Goal: Transaction & Acquisition: Purchase product/service

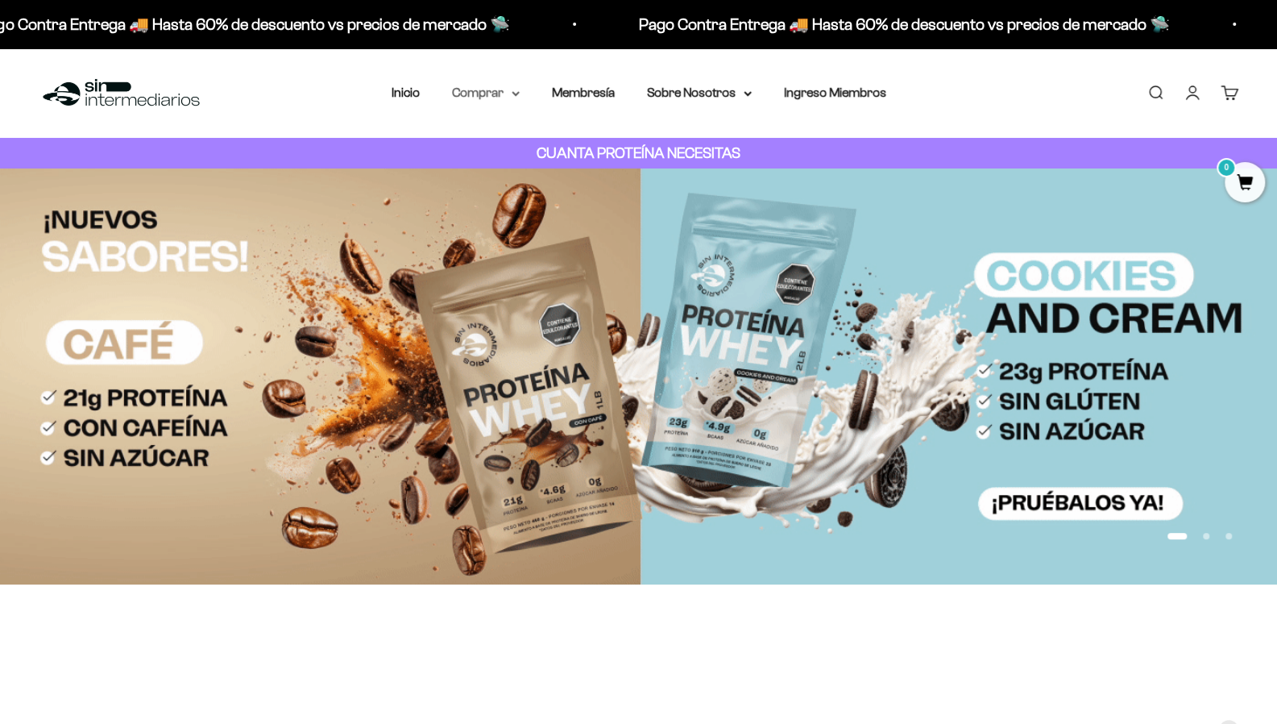
click at [509, 93] on summary "Comprar" at bounding box center [486, 92] width 68 height 21
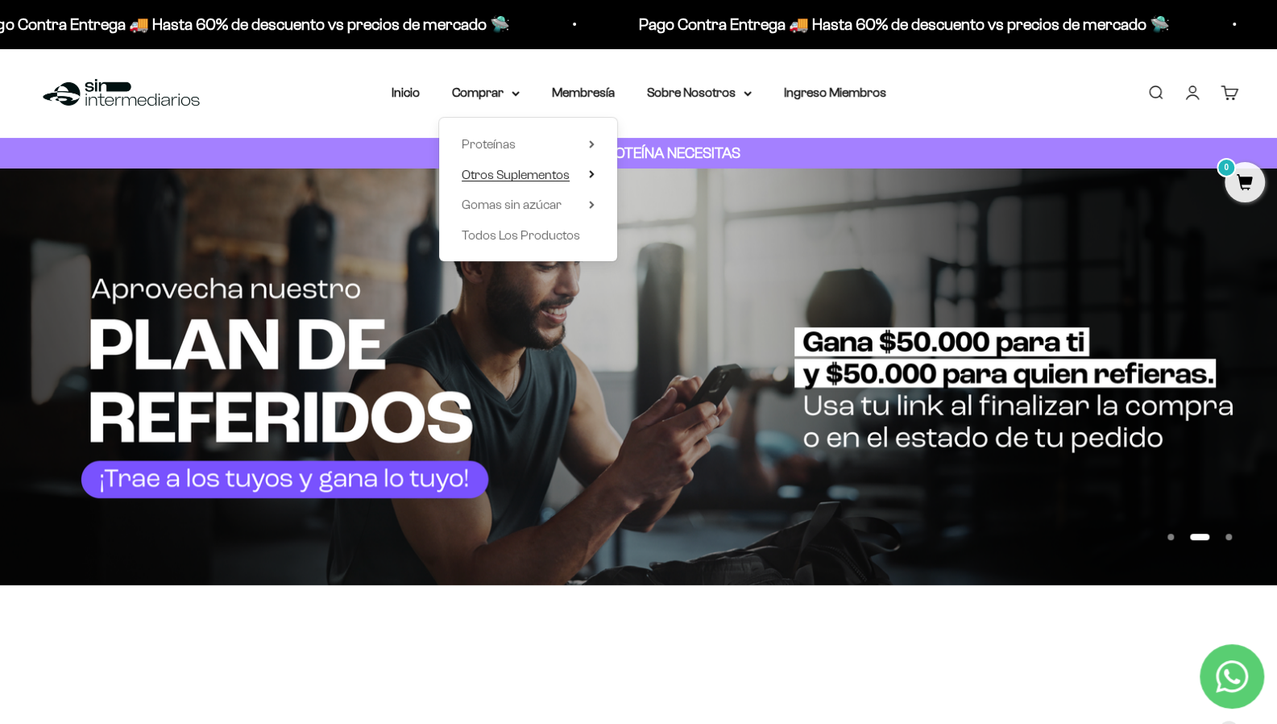
click at [519, 169] on span "Otros Suplementos" at bounding box center [516, 175] width 108 height 14
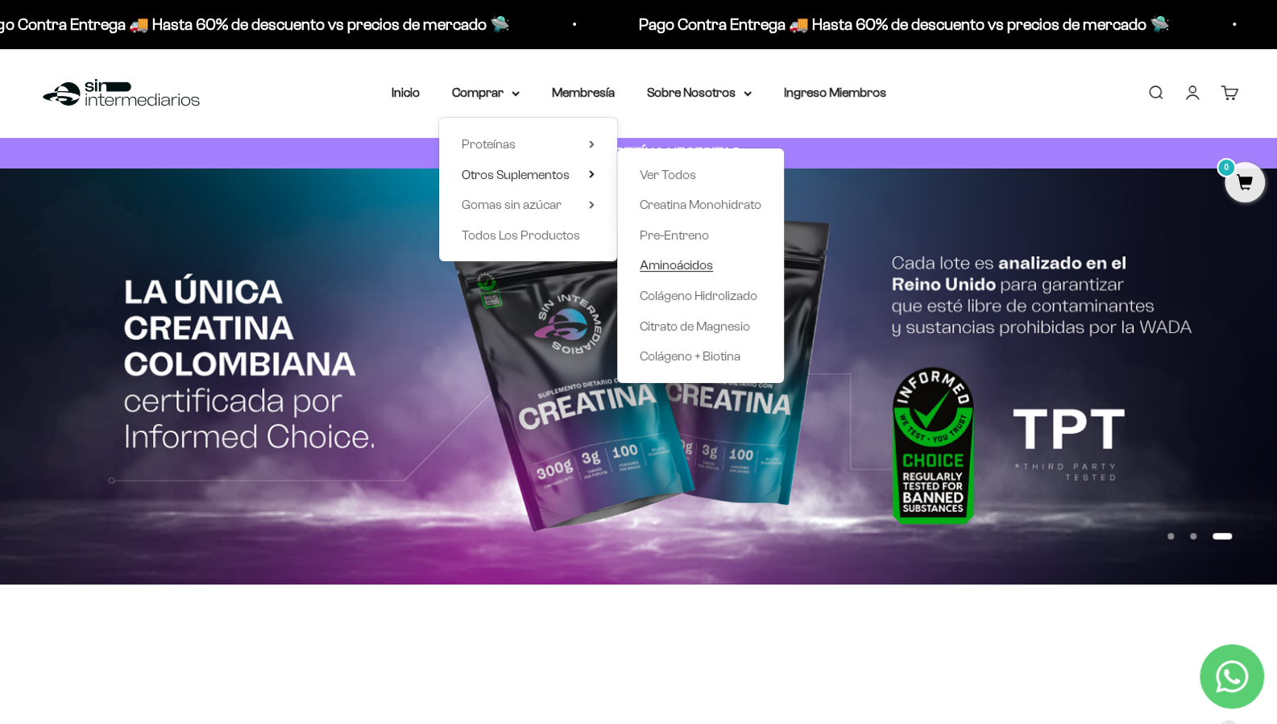
click at [683, 263] on span "Aminoácidos" at bounding box center [676, 265] width 73 height 14
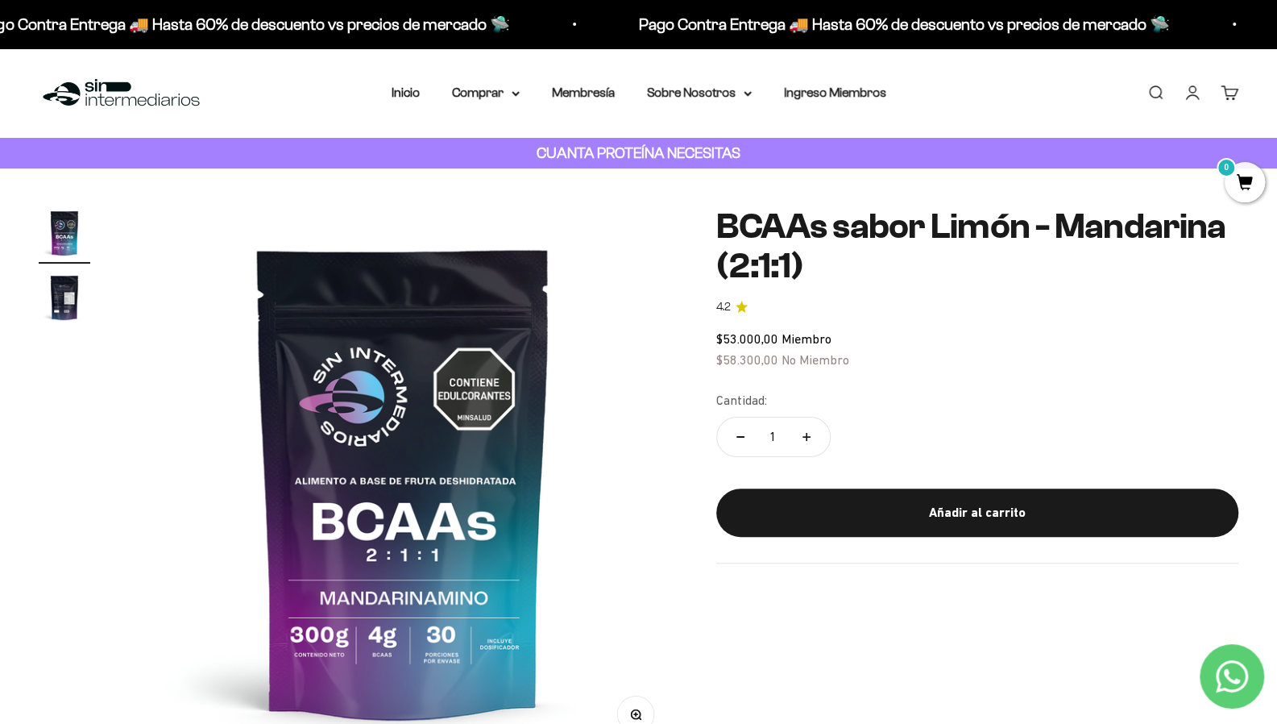
click at [64, 309] on img "Ir al artículo 2" at bounding box center [65, 298] width 52 height 52
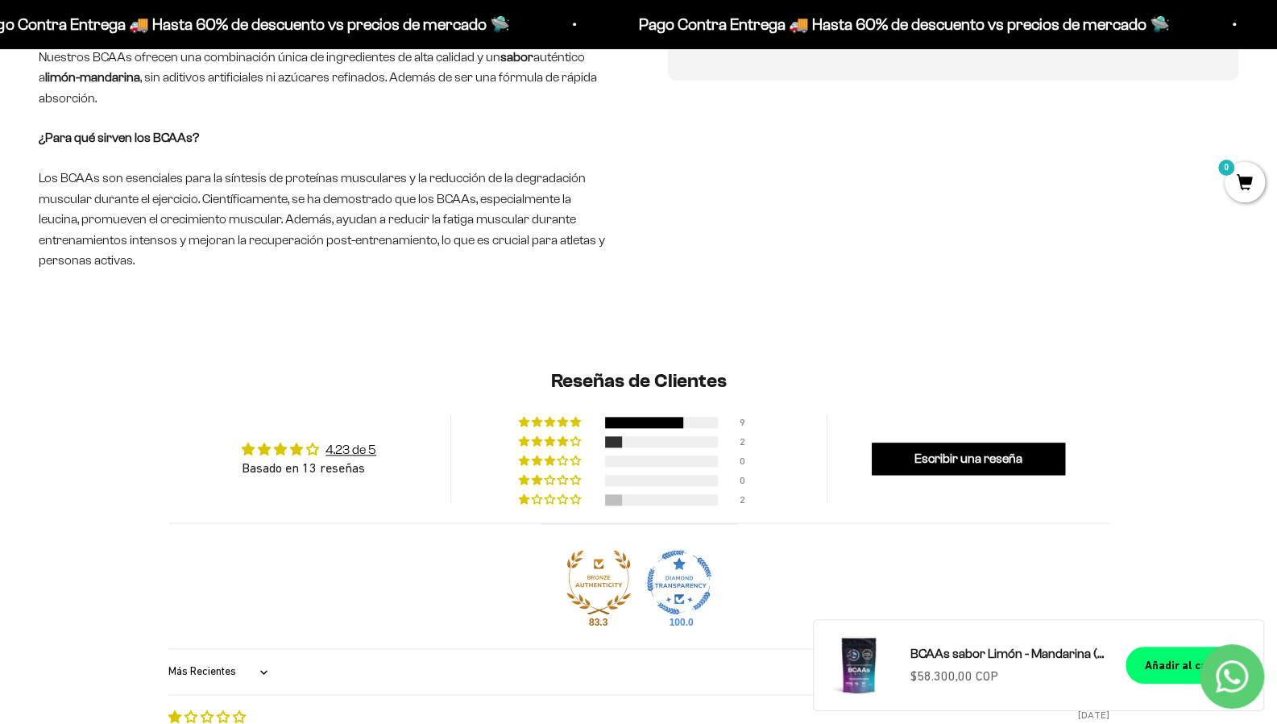
scroll to position [1015, 0]
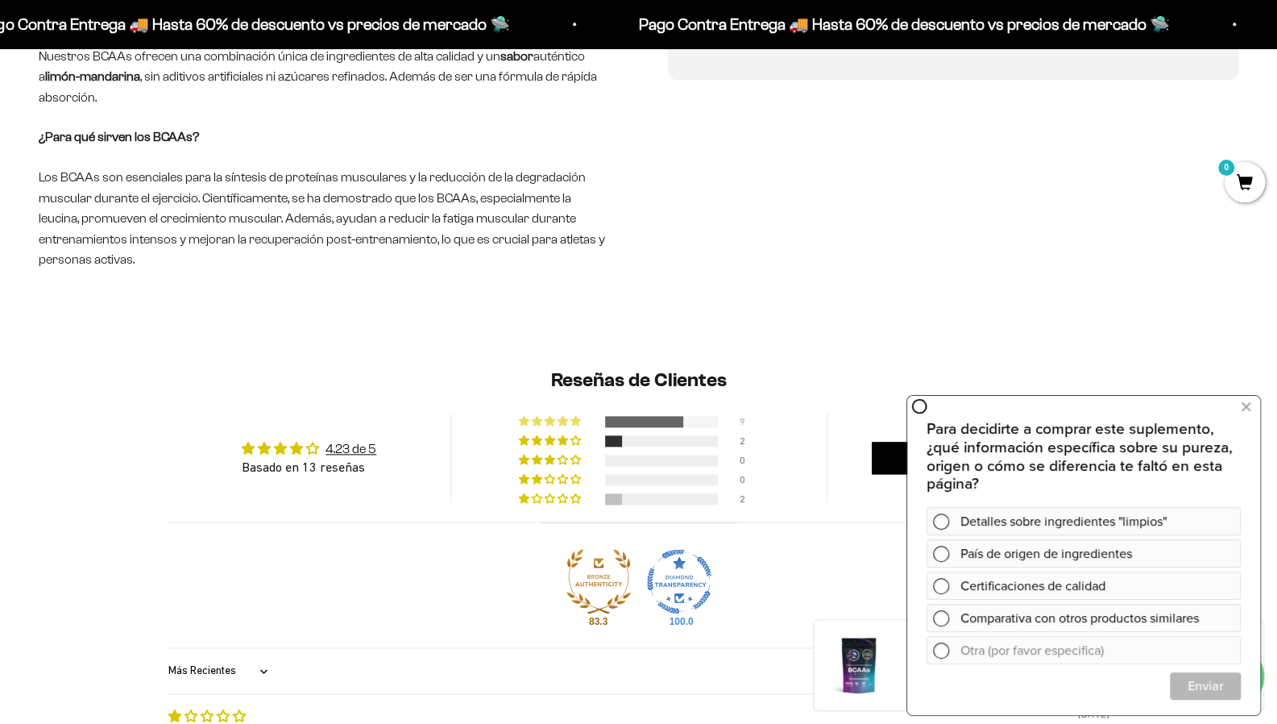
click at [671, 425] on div at bounding box center [644, 421] width 78 height 11
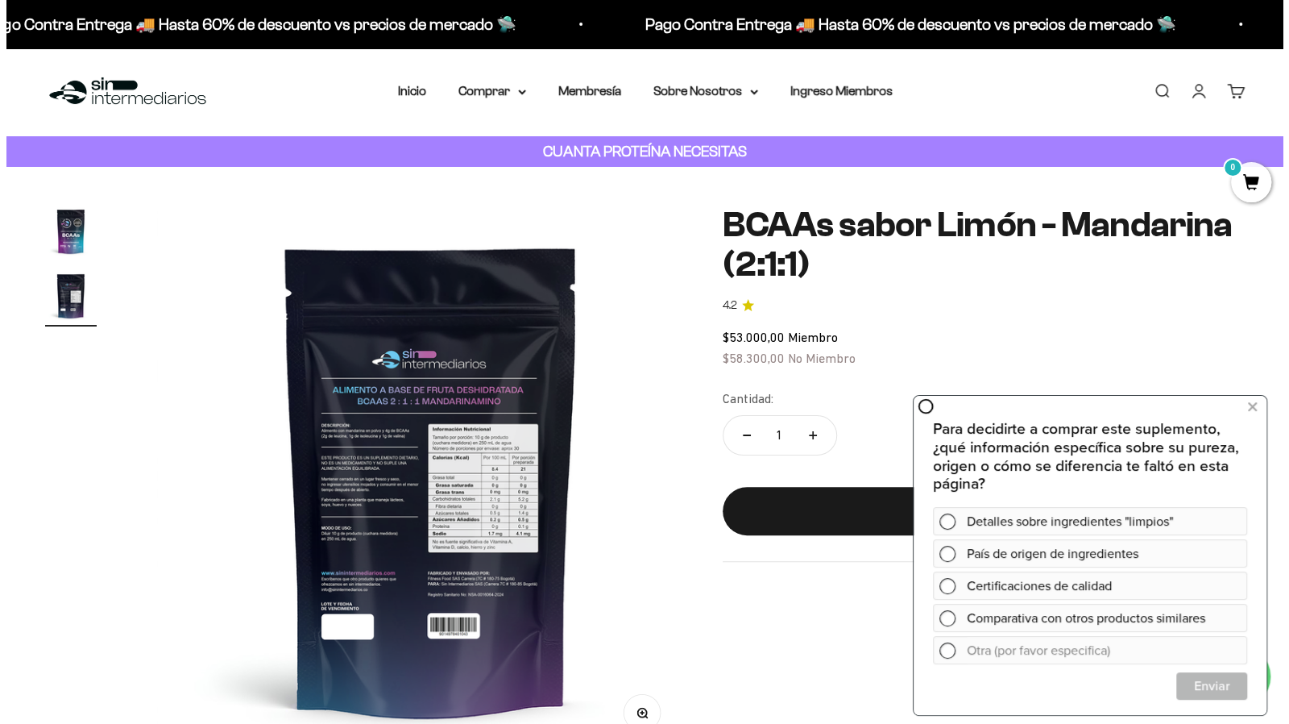
scroll to position [0, 0]
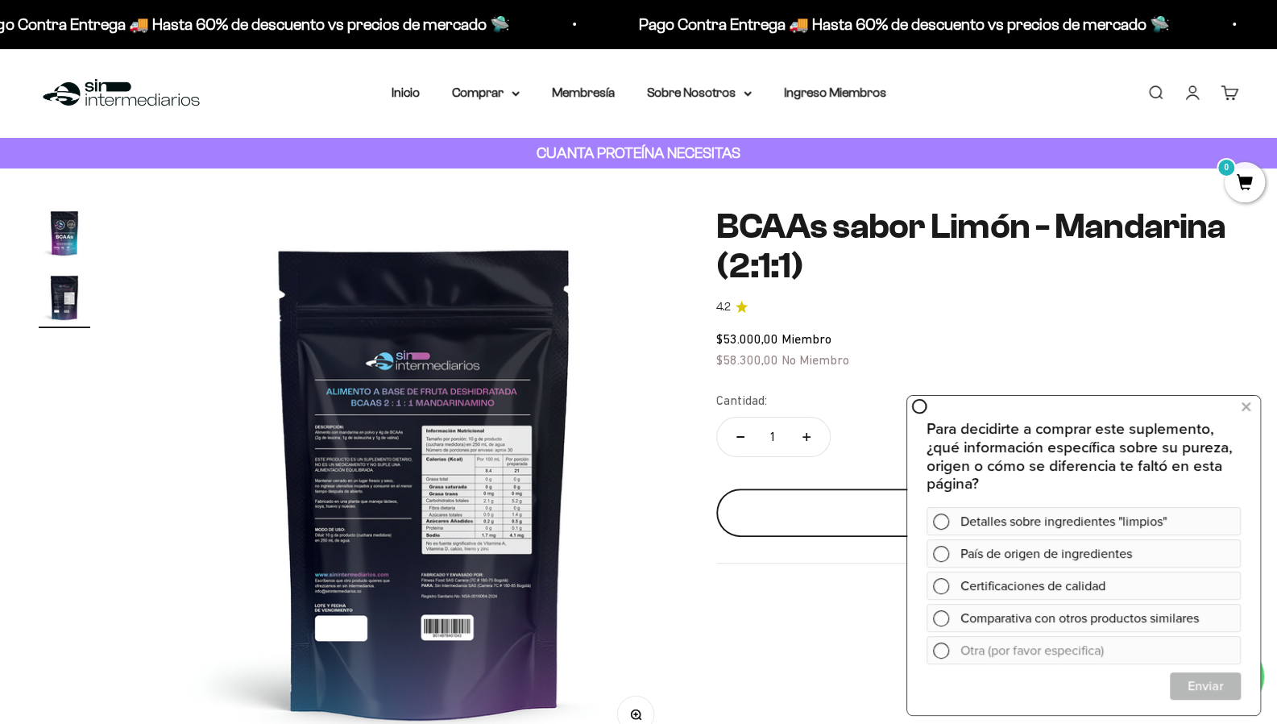
click at [828, 523] on div "Añadir al carrito" at bounding box center [978, 512] width 458 height 21
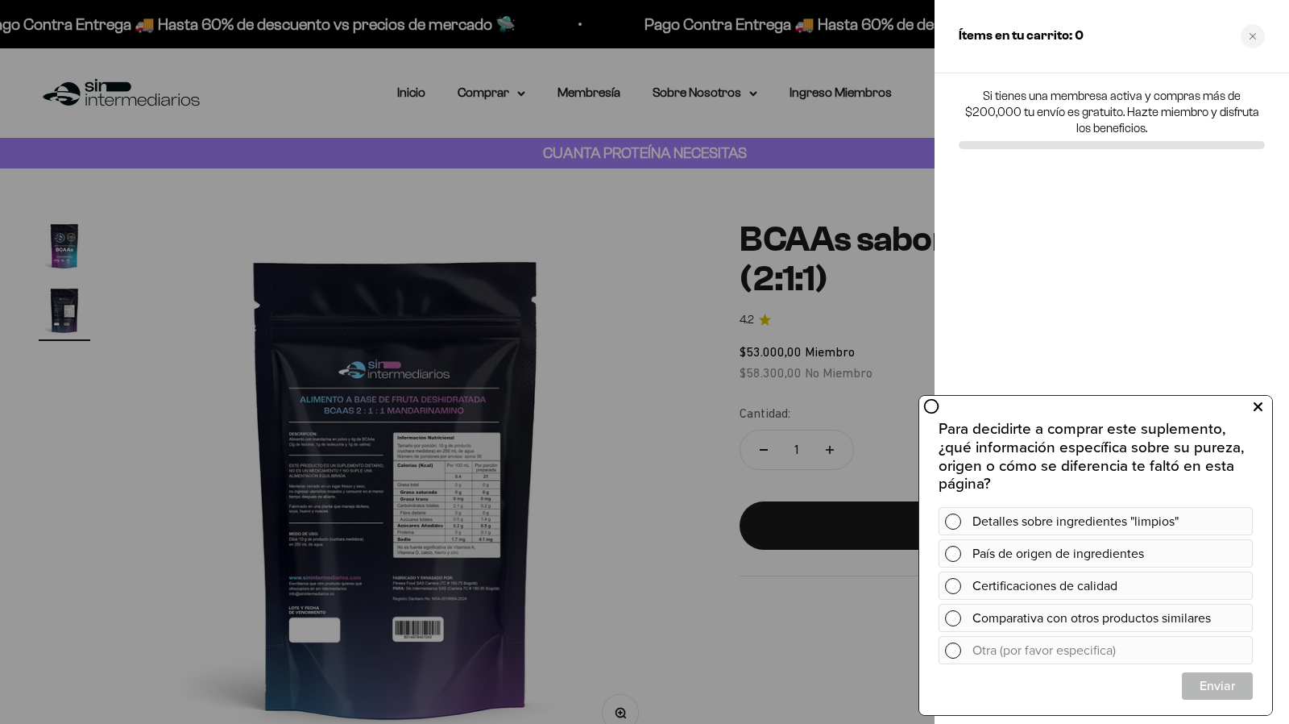
click at [1263, 405] on button at bounding box center [1257, 406] width 29 height 26
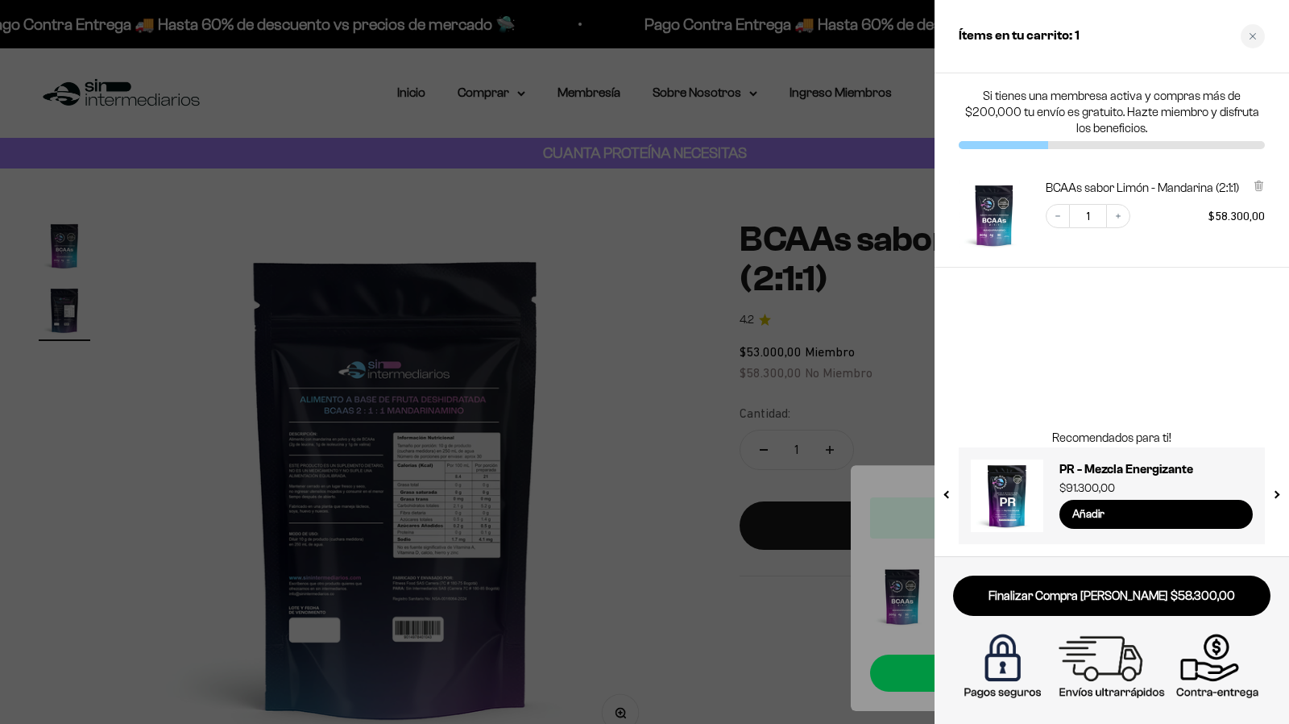
drag, startPoint x: 1120, startPoint y: 218, endPoint x: 1114, endPoint y: 230, distance: 13.7
click at [1120, 218] on icon "Increase quantity" at bounding box center [1119, 216] width 10 height 10
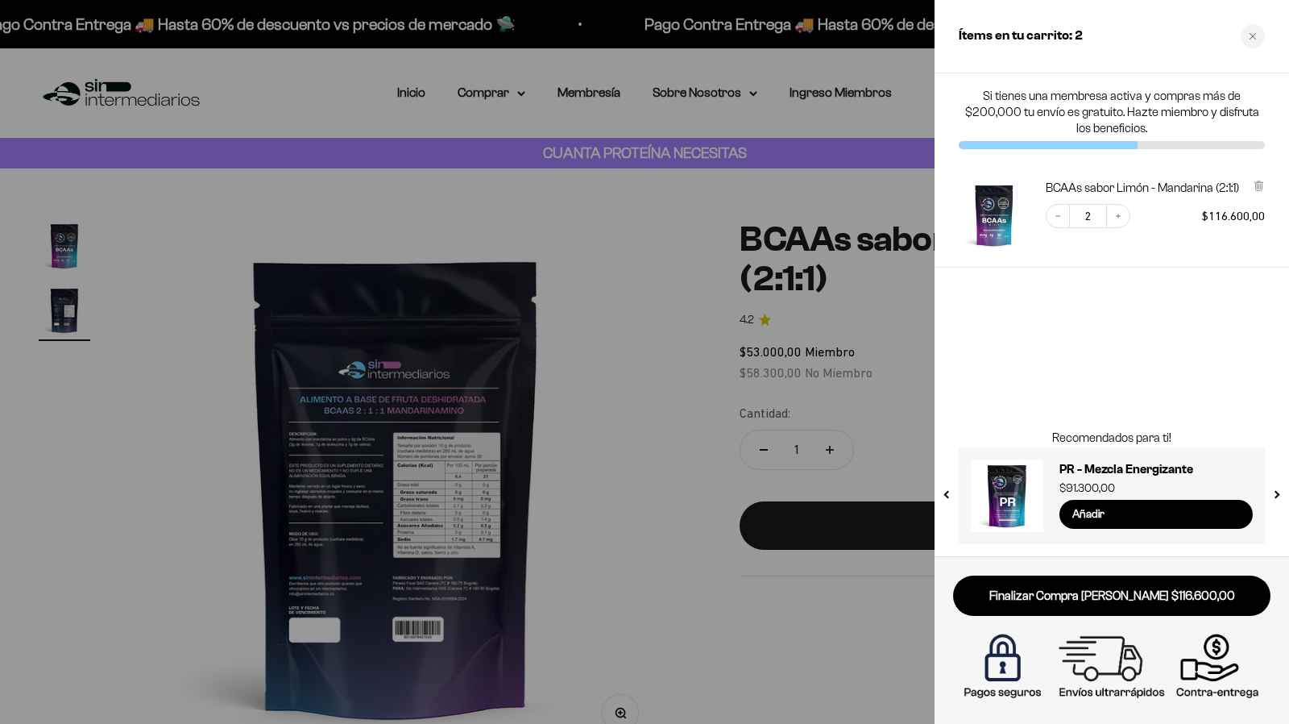
click at [615, 379] on div at bounding box center [644, 362] width 1289 height 724
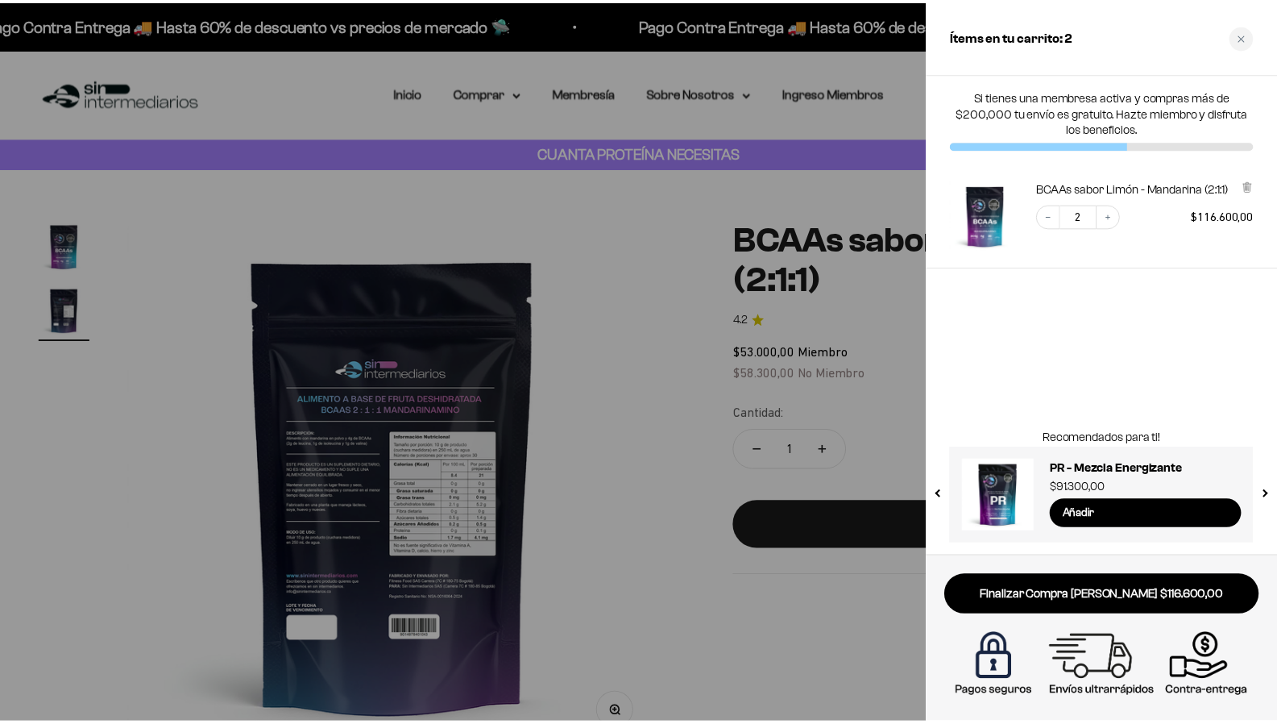
scroll to position [0, 546]
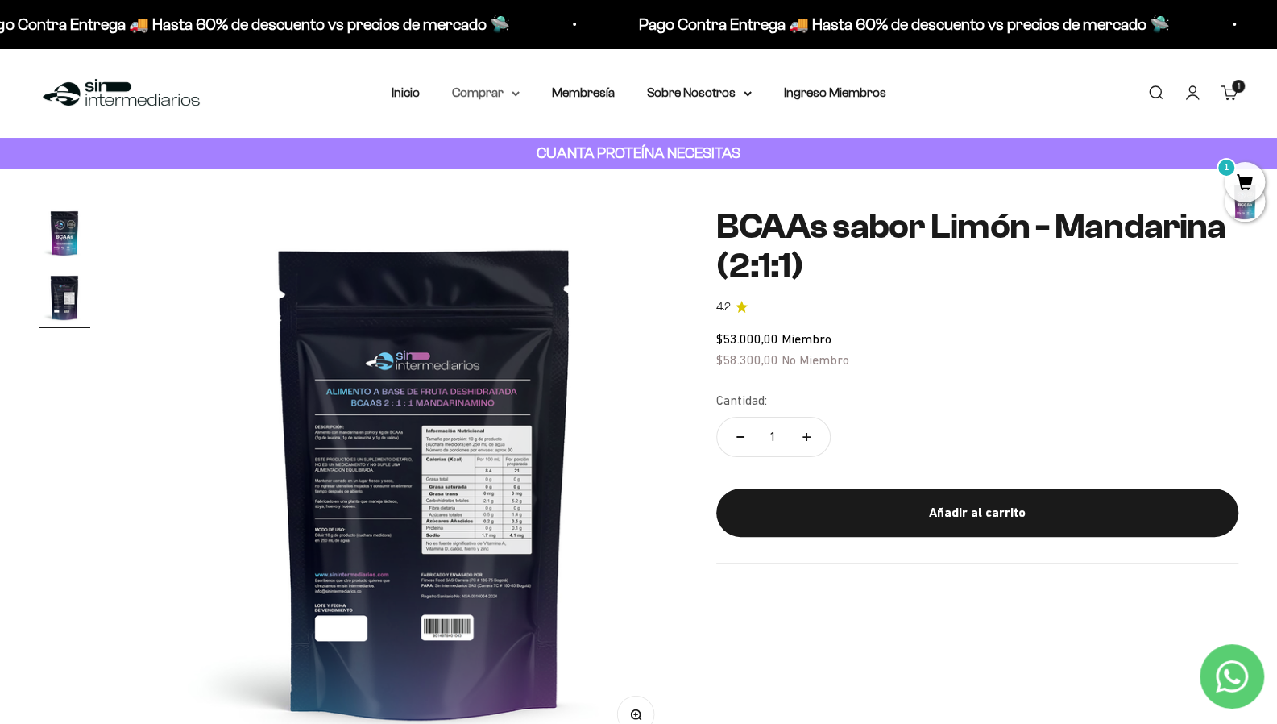
click at [500, 93] on summary "Comprar" at bounding box center [486, 92] width 68 height 21
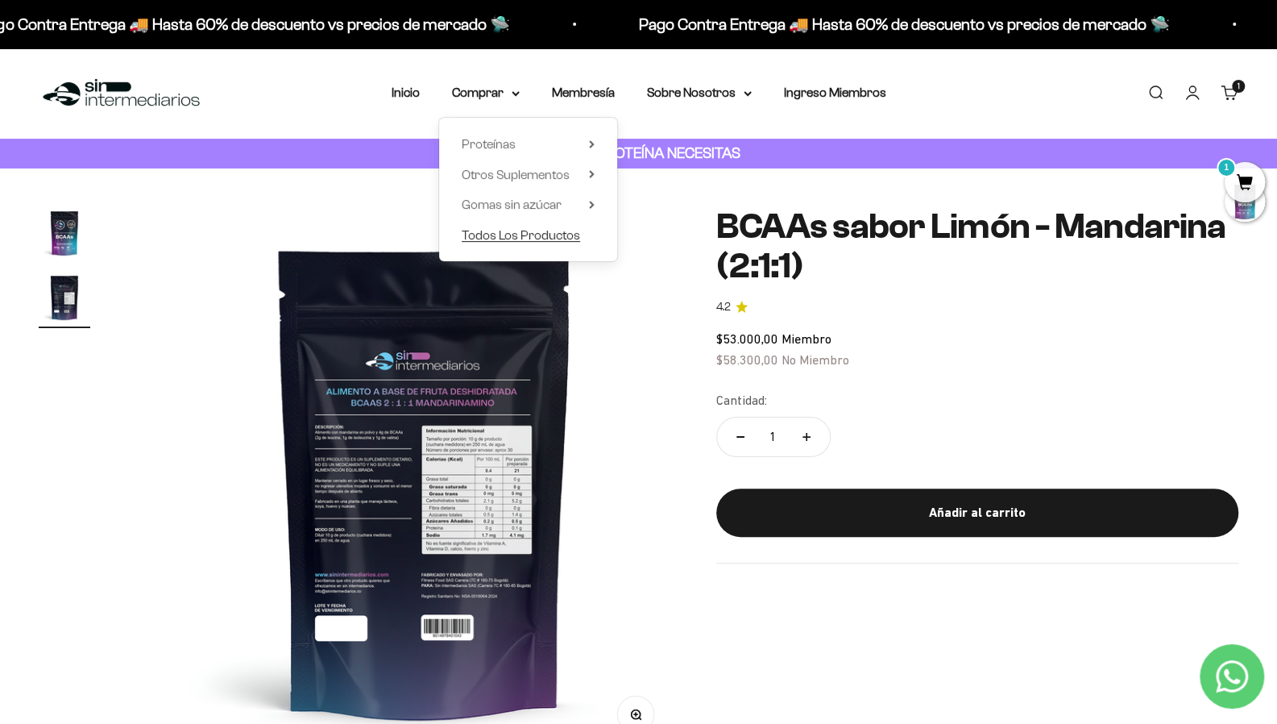
click at [540, 235] on span "Todos Los Productos" at bounding box center [521, 235] width 118 height 14
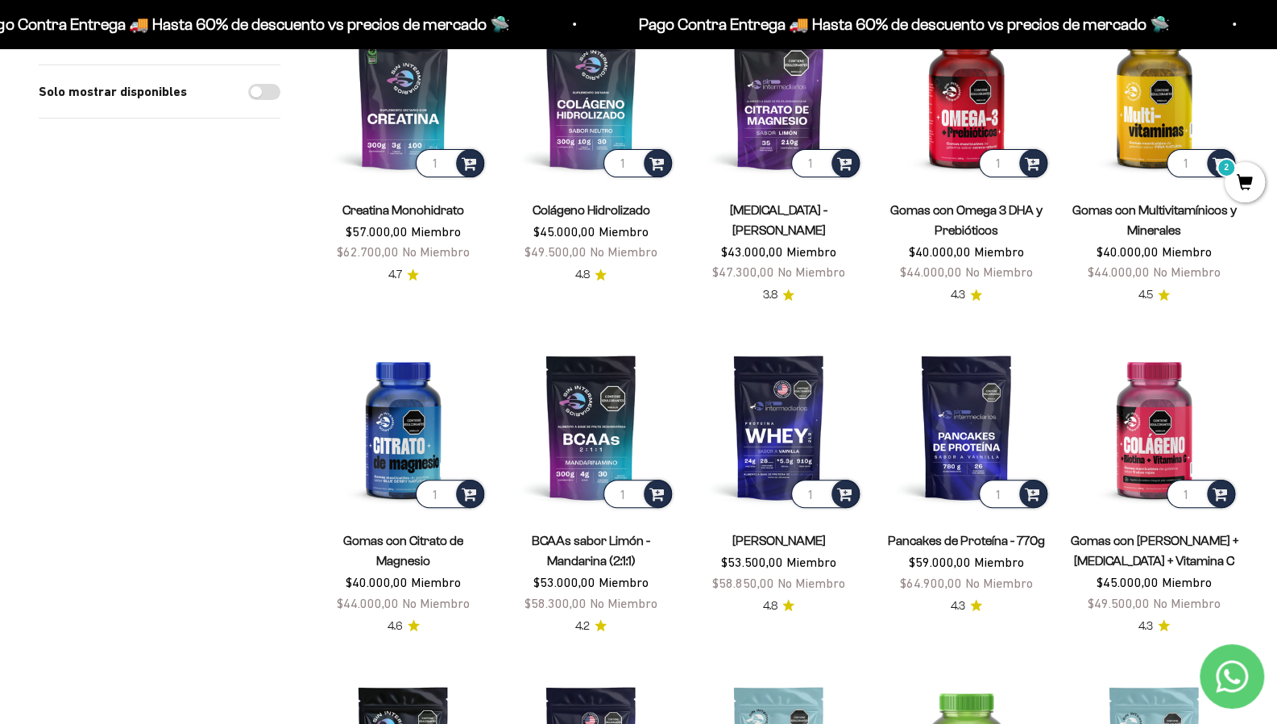
scroll to position [483, 0]
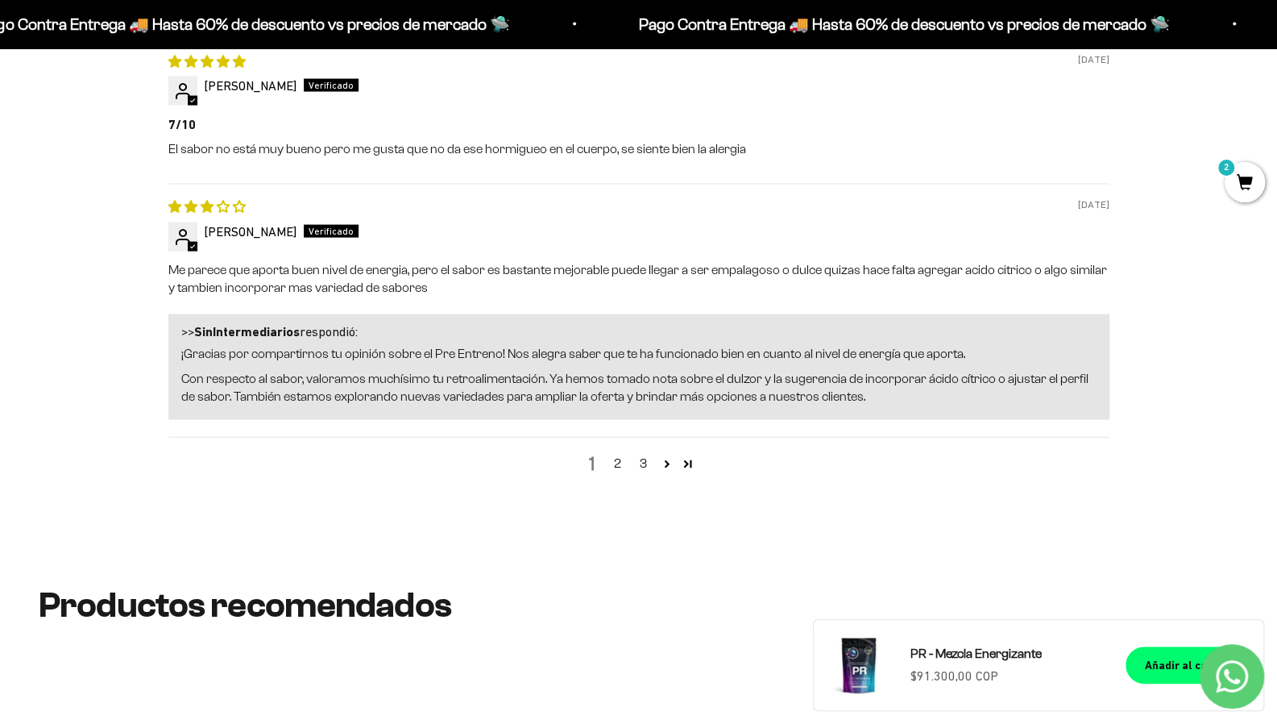
scroll to position [2048, 0]
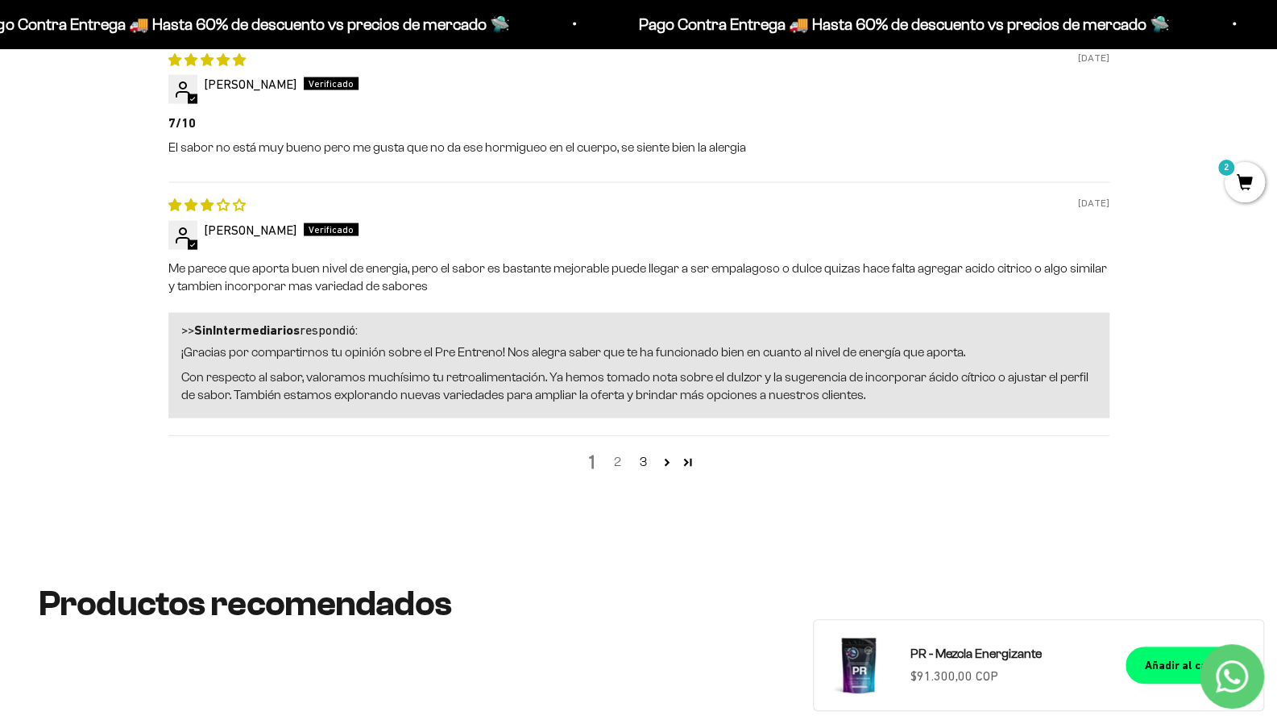
click at [619, 471] on link "2" at bounding box center [618, 461] width 26 height 19
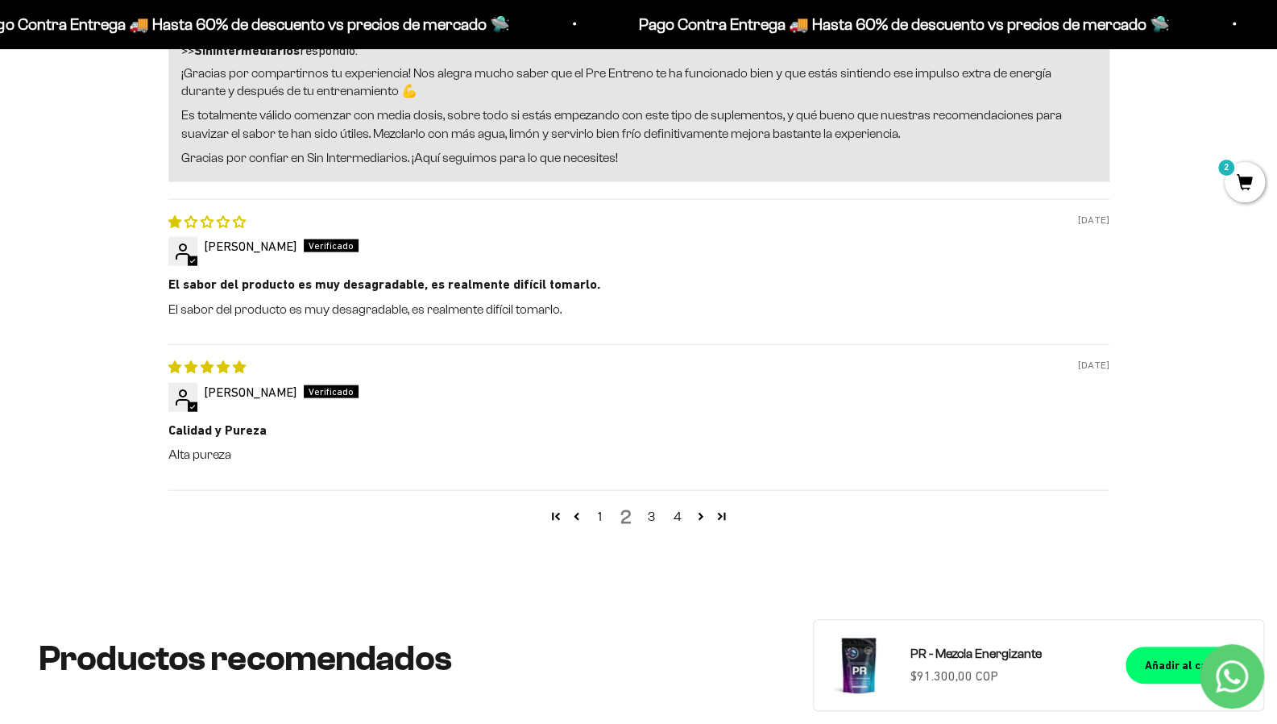
scroll to position [2182, 0]
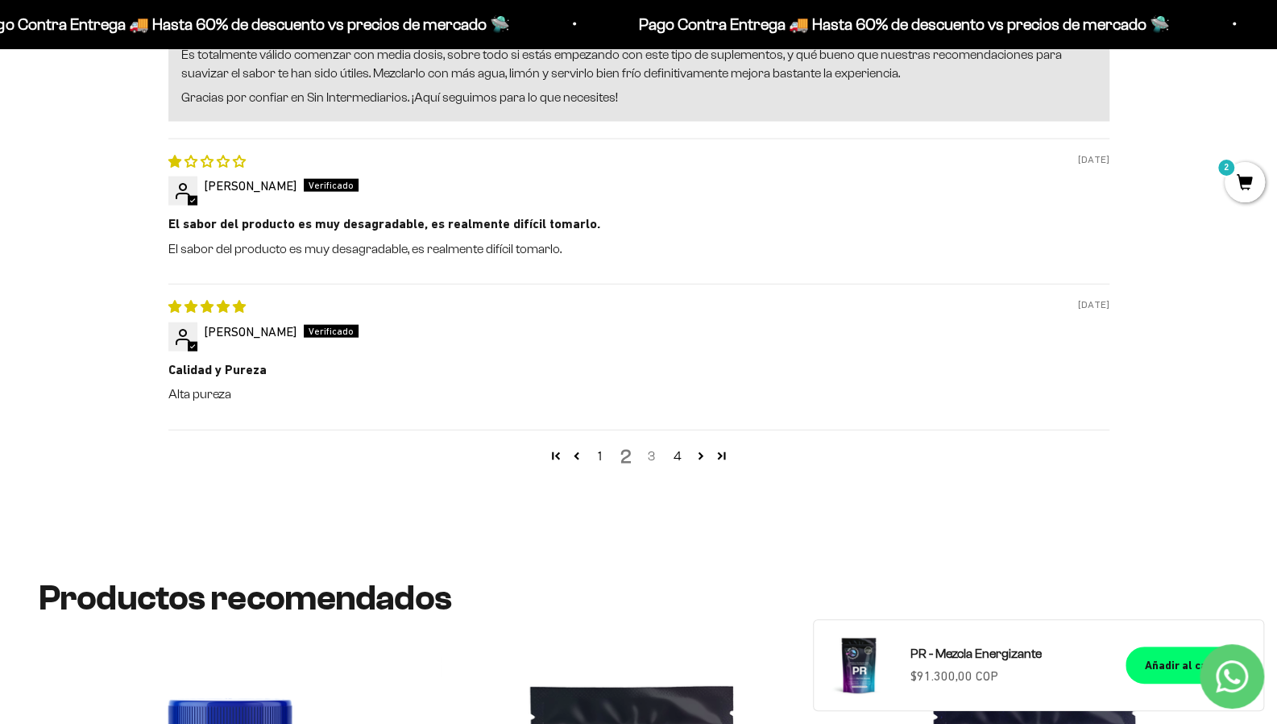
click at [650, 466] on link "3" at bounding box center [652, 455] width 26 height 19
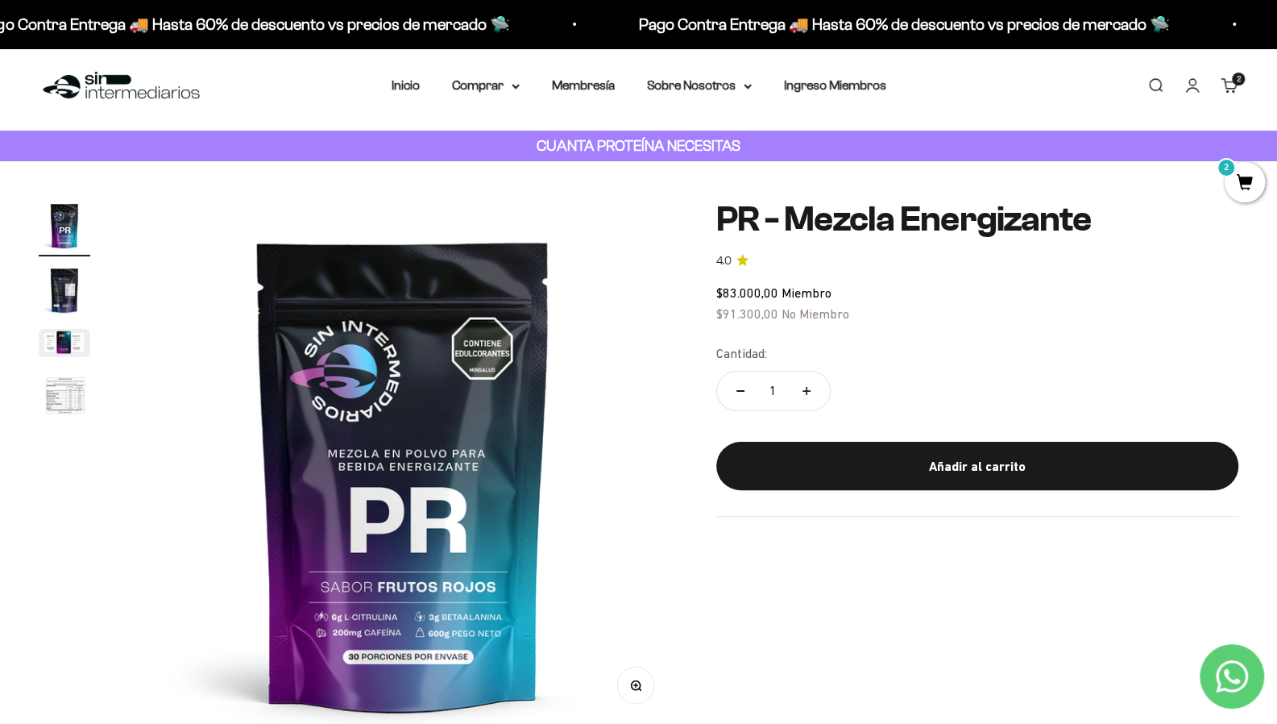
scroll to position [0, 0]
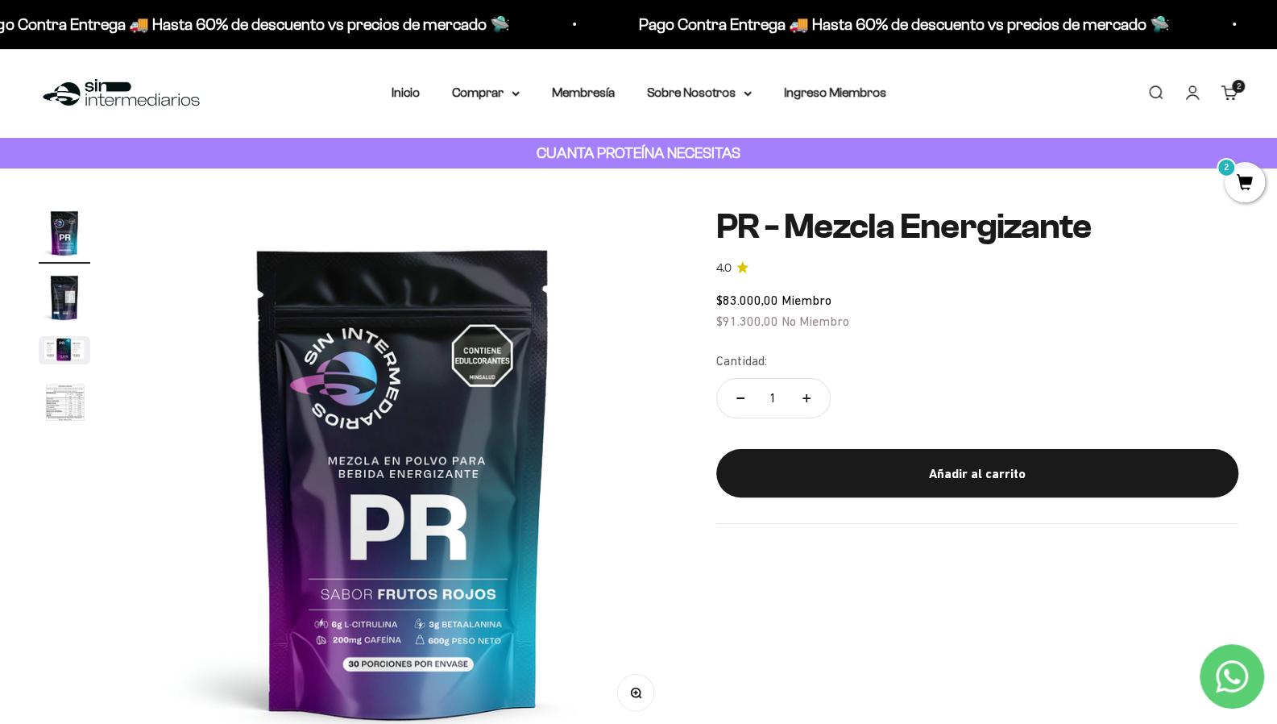
click at [1250, 180] on span "2" at bounding box center [1245, 182] width 40 height 40
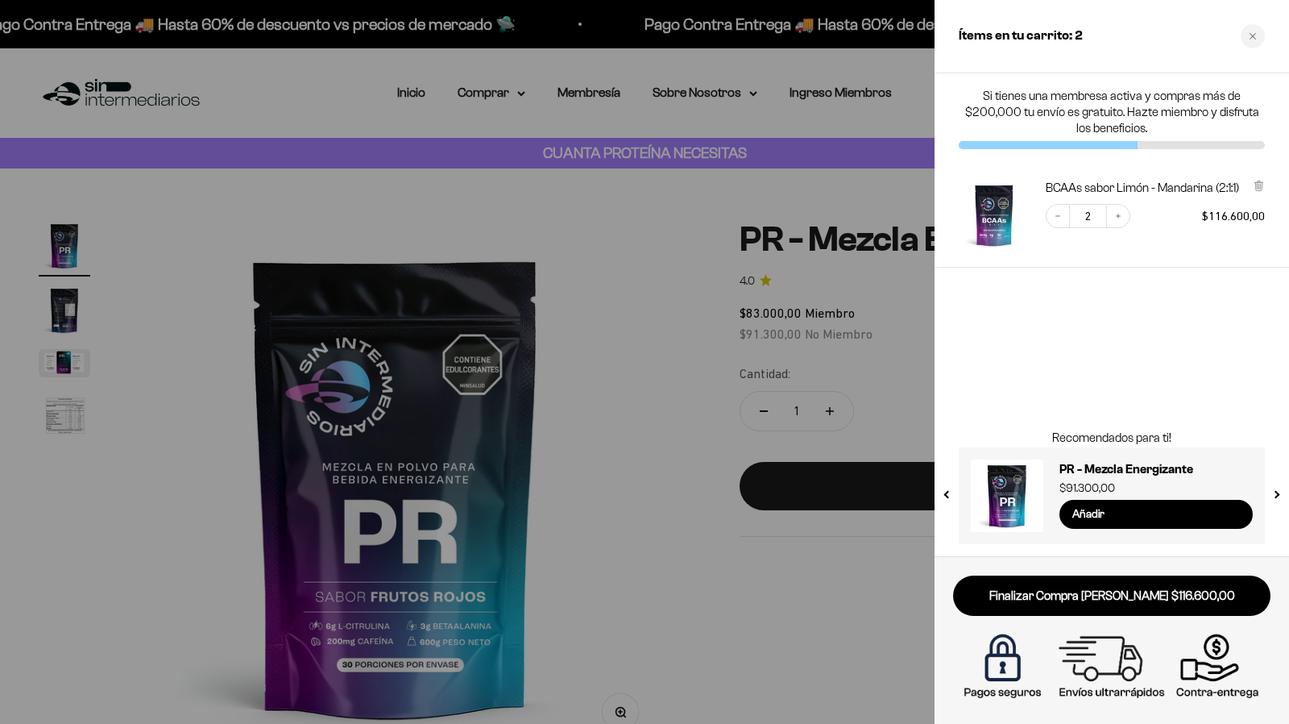
click at [751, 119] on div at bounding box center [644, 362] width 1289 height 724
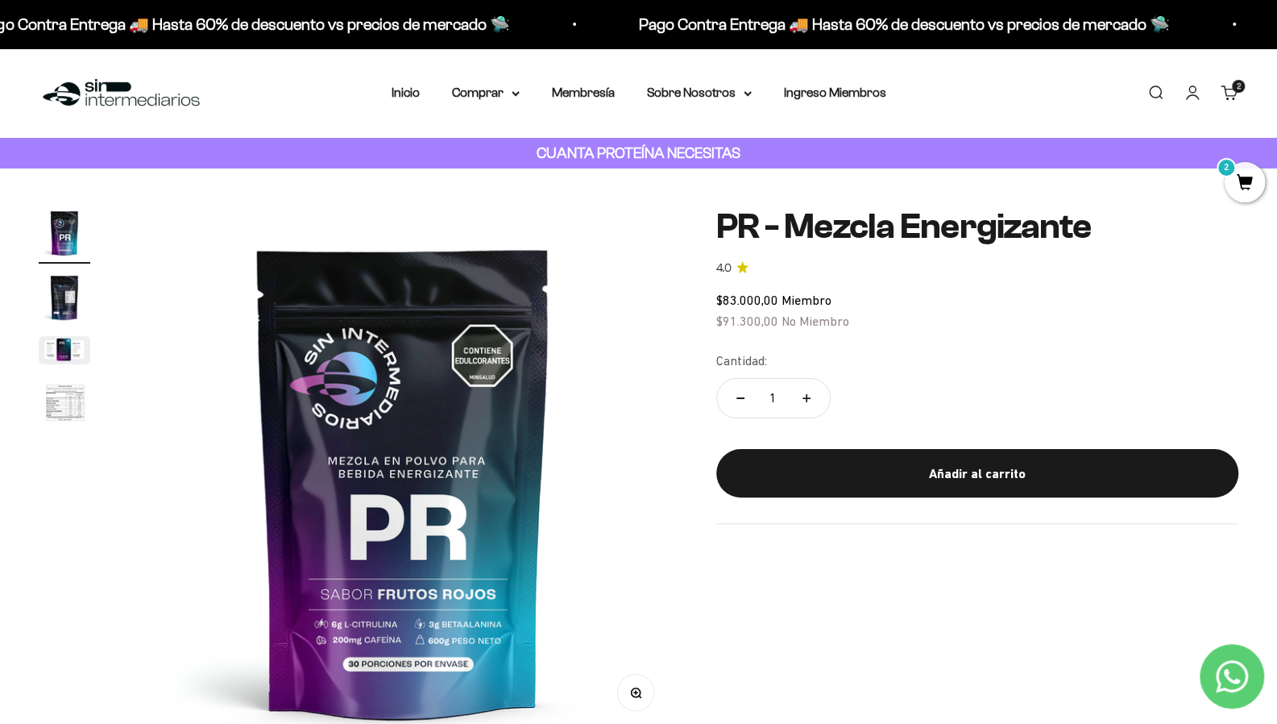
click at [1232, 681] on icon "Contact us on WhatsApp" at bounding box center [1232, 676] width 32 height 32
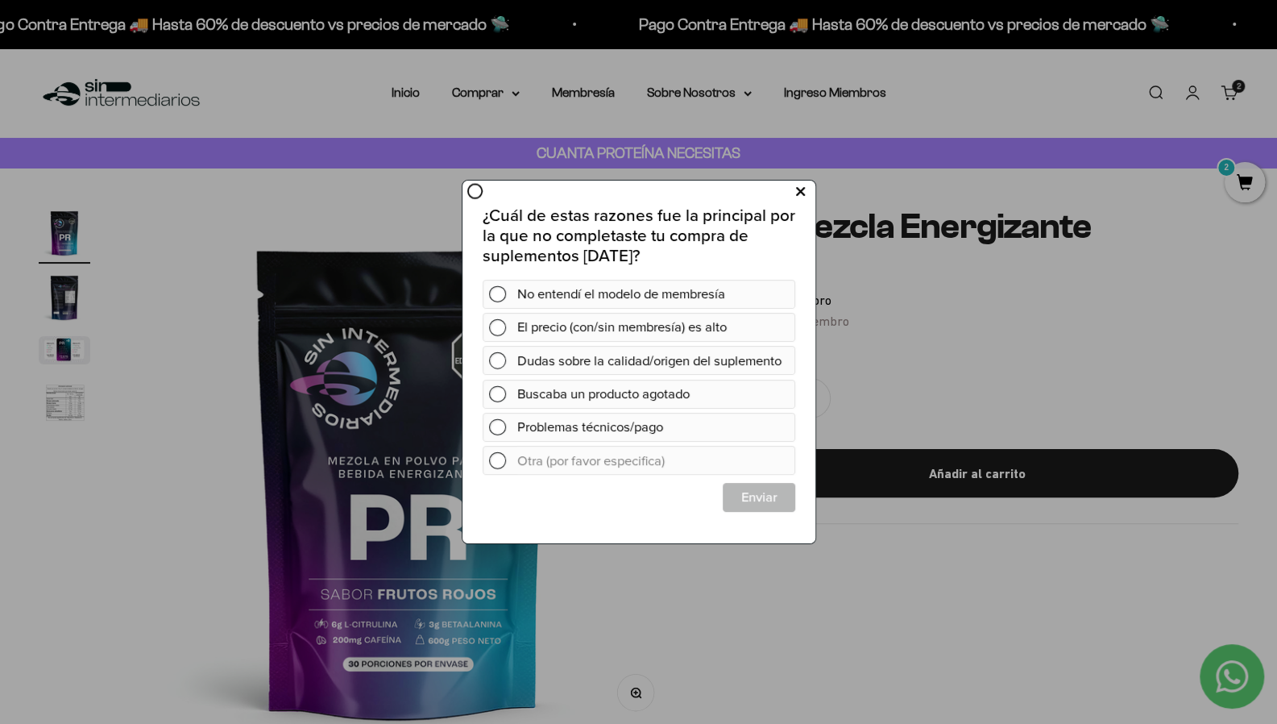
click at [807, 192] on button at bounding box center [800, 192] width 30 height 27
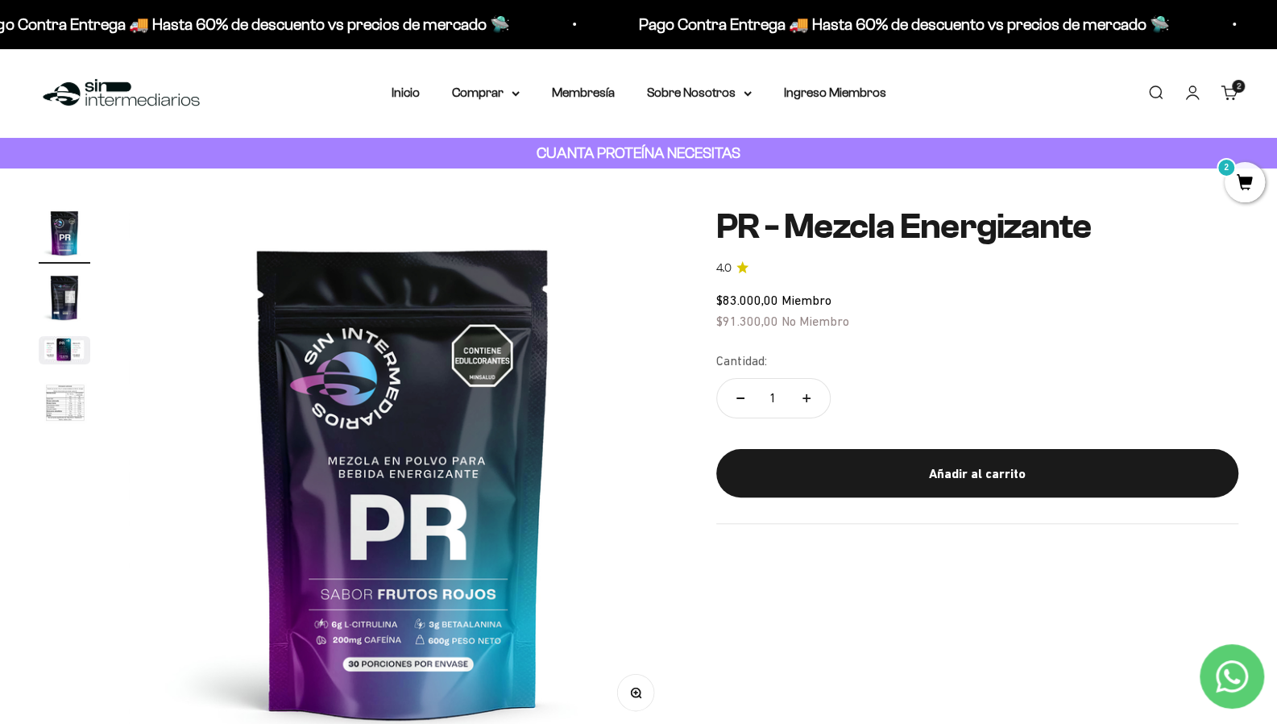
click at [1234, 92] on div "2 artículos 2" at bounding box center [1238, 86] width 13 height 13
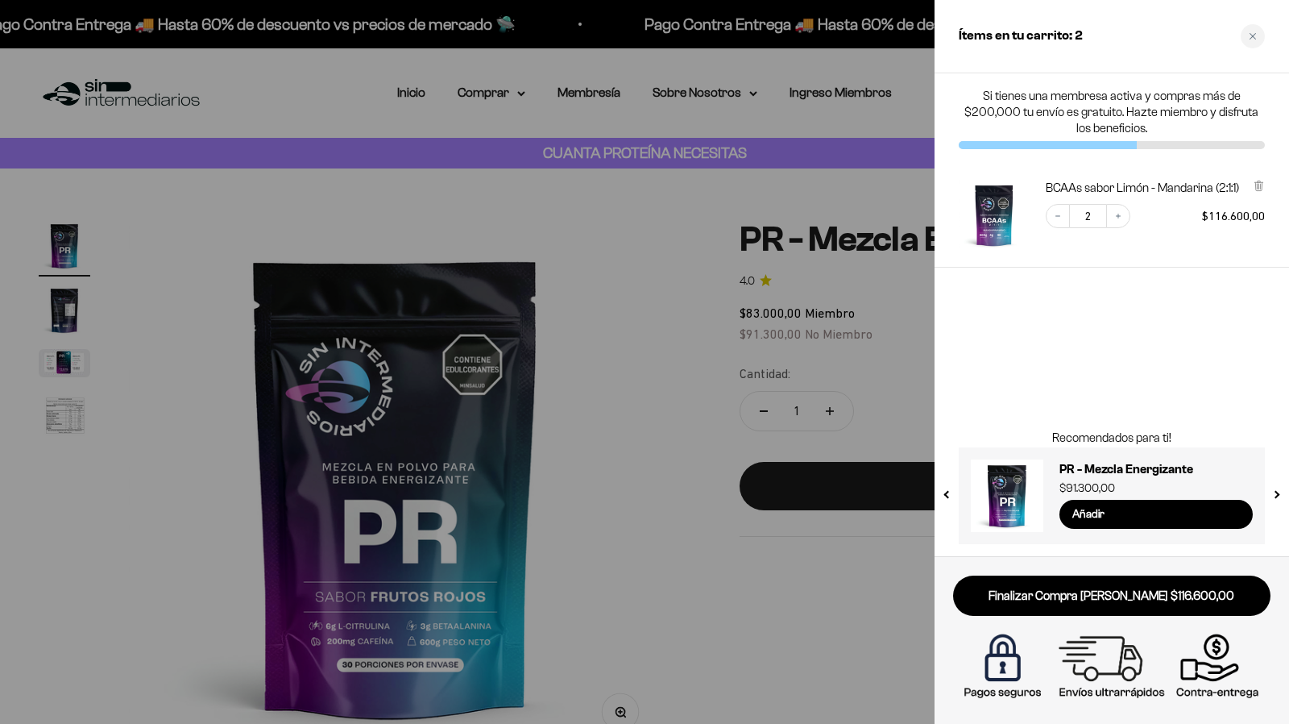
click at [646, 445] on div at bounding box center [644, 362] width 1289 height 724
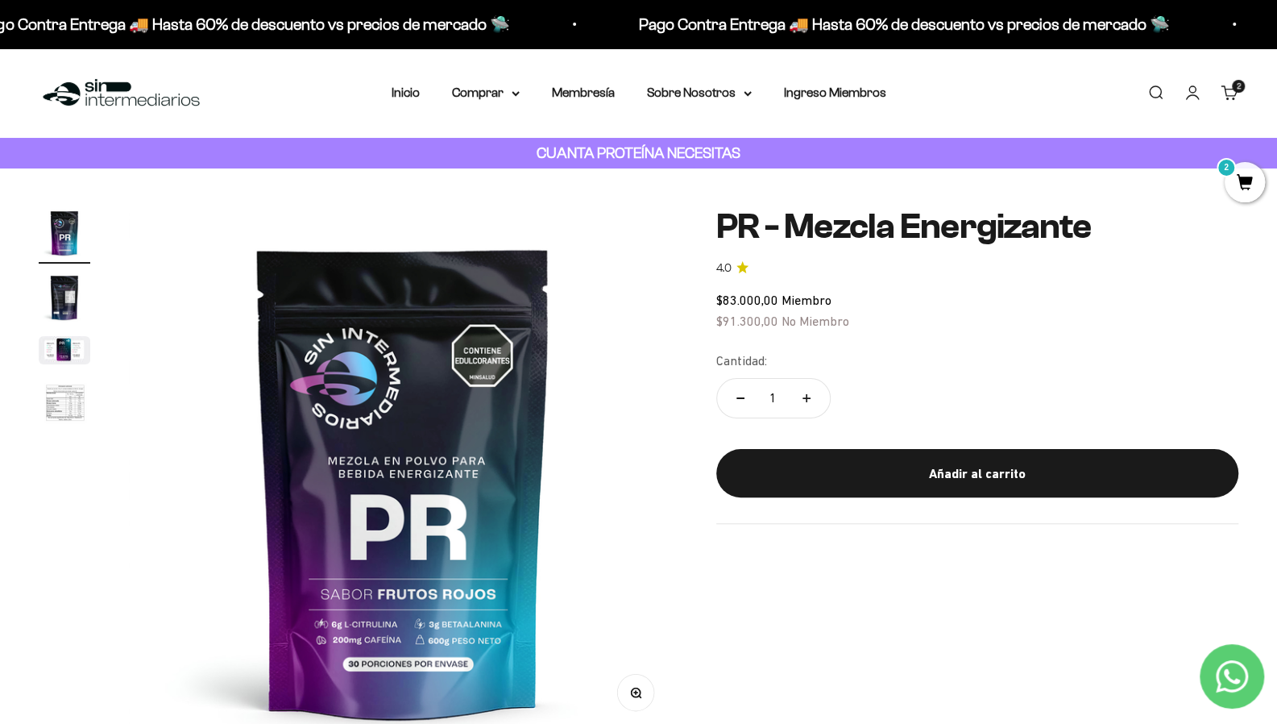
click at [1238, 86] on span "2" at bounding box center [1239, 86] width 4 height 8
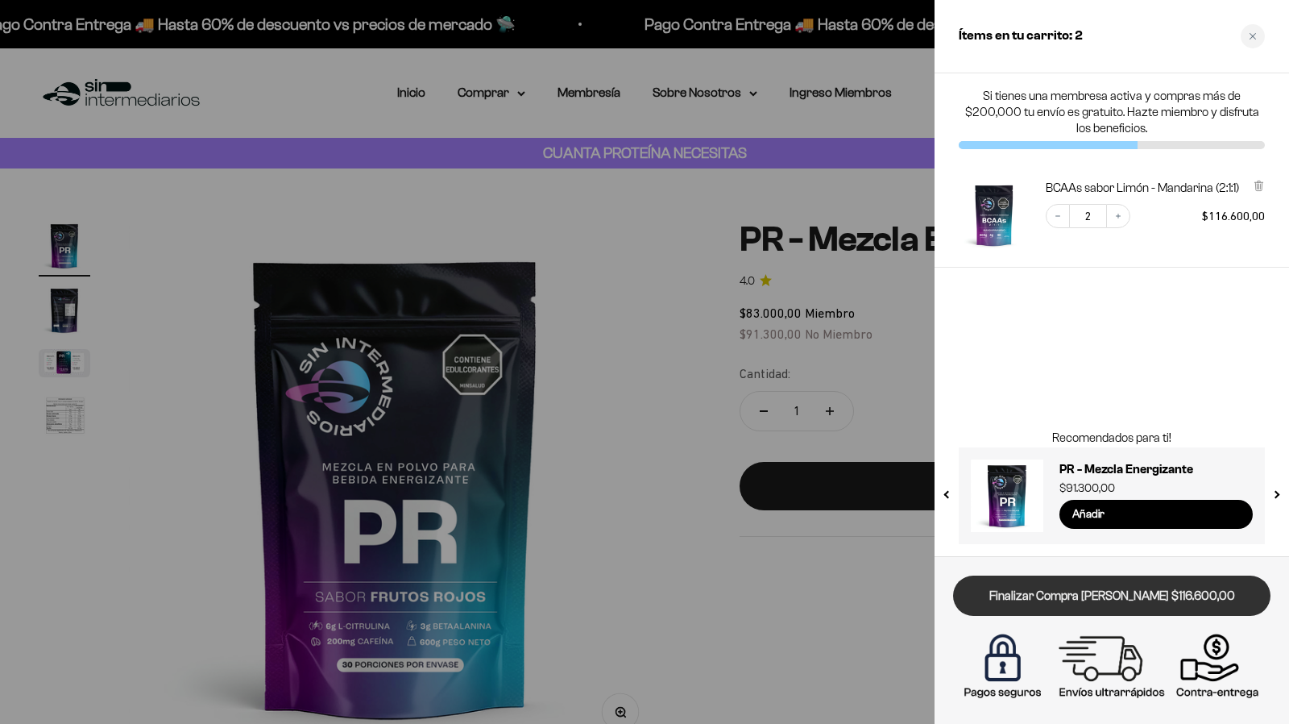
click at [1135, 604] on link "Finalizar Compra [PERSON_NAME] $116.600,00" at bounding box center [1111, 595] width 317 height 41
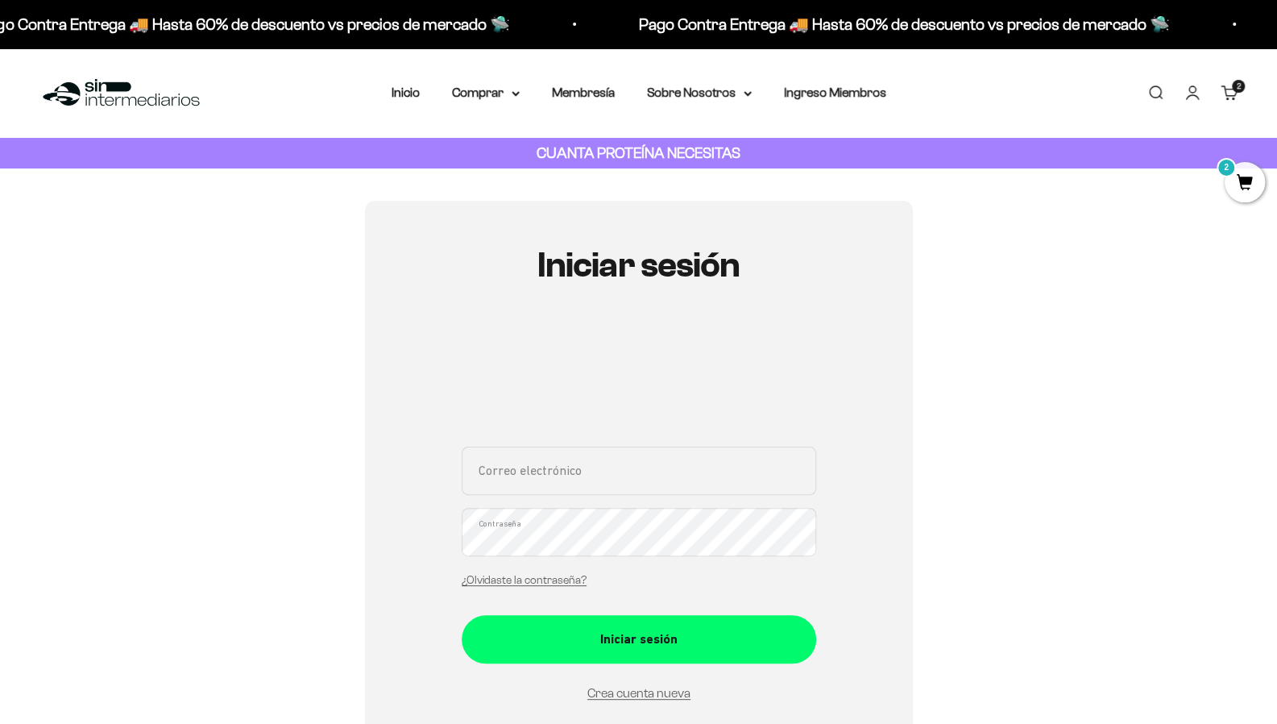
click at [583, 470] on input "Correo electrónico" at bounding box center [639, 470] width 355 height 48
type input "[EMAIL_ADDRESS][DOMAIN_NAME]"
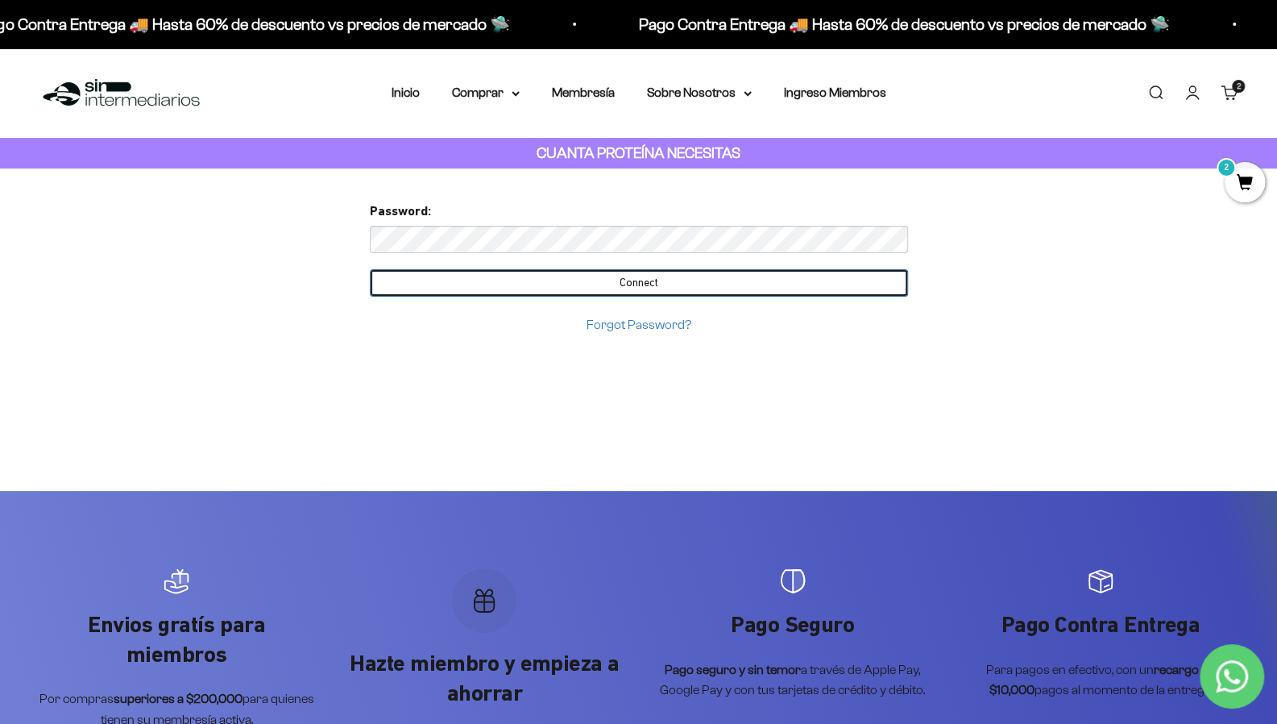
click at [796, 282] on input "Connect" at bounding box center [639, 282] width 538 height 27
